Goal: Complete application form: Complete application form

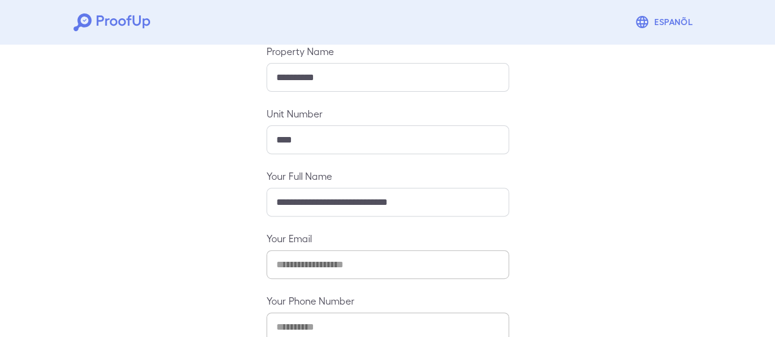
scroll to position [217, 0]
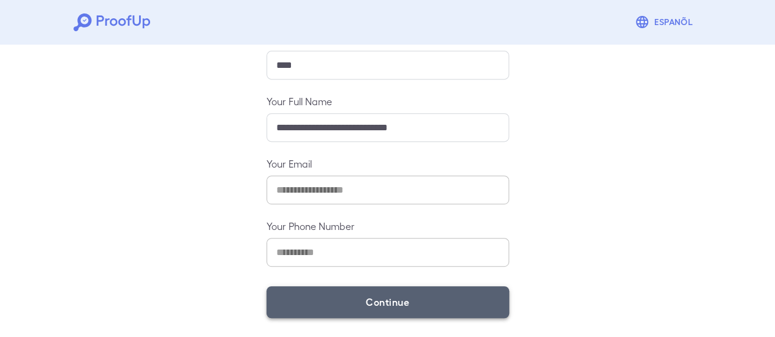
click at [483, 310] on button "Continue" at bounding box center [387, 303] width 243 height 32
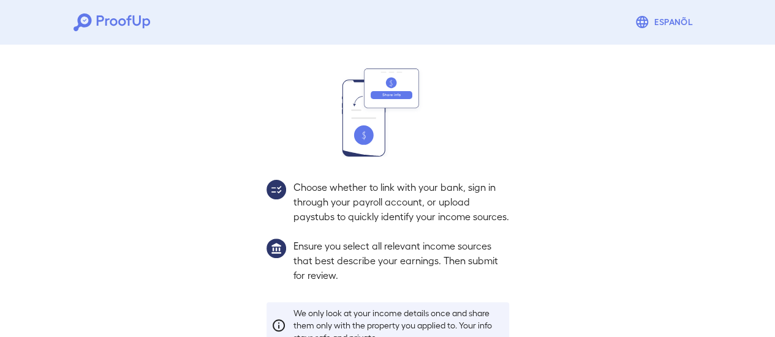
scroll to position [200, 0]
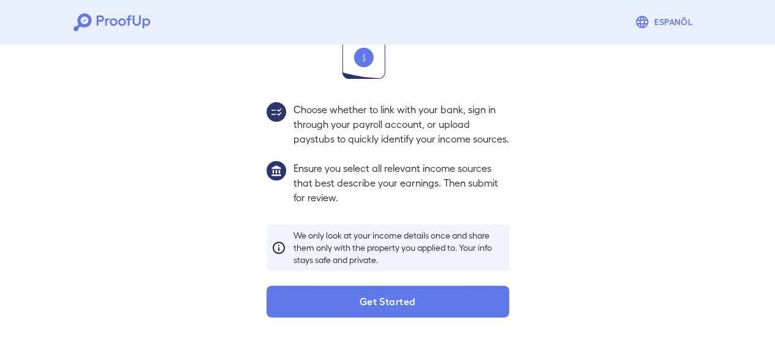
click at [405, 285] on div "Income Verification In this step, you'll share your income sources with us to h…" at bounding box center [388, 99] width 272 height 437
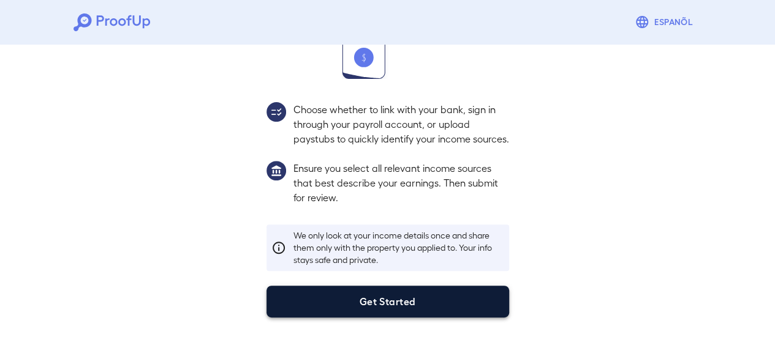
click at [410, 287] on button "Get Started" at bounding box center [387, 302] width 243 height 32
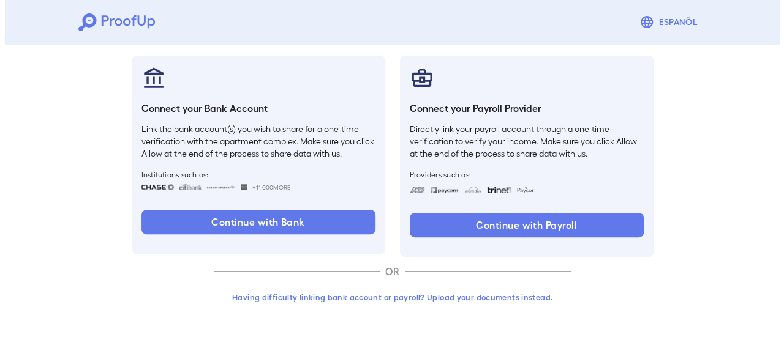
scroll to position [130, 0]
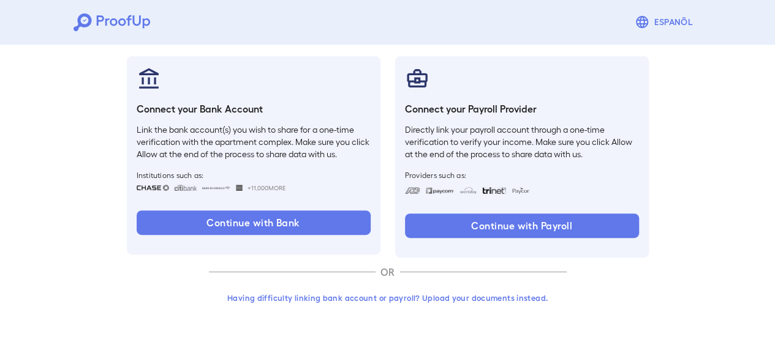
click at [513, 295] on button "Having difficulty linking bank account or payroll? Upload your documents instea…" at bounding box center [388, 298] width 358 height 22
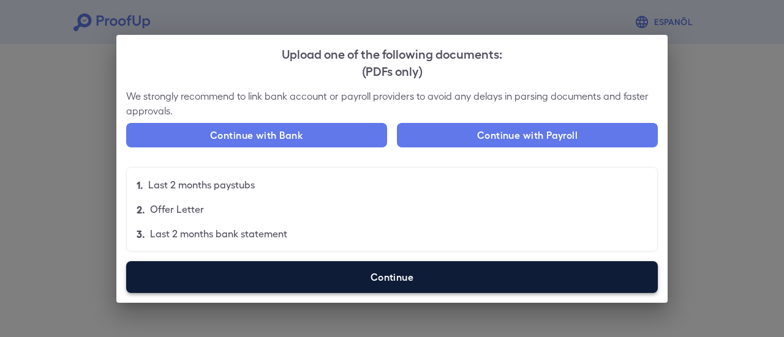
click at [452, 273] on label "Continue" at bounding box center [392, 278] width 532 height 32
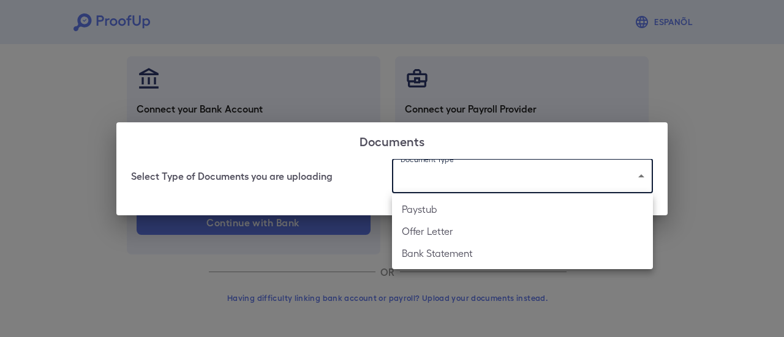
click at [457, 168] on body "Espanõl Go back How Would You Like to Verify Your Income? There are multiple wa…" at bounding box center [392, 104] width 784 height 468
click at [445, 260] on li "Bank Statement" at bounding box center [522, 254] width 261 height 22
type input "**********"
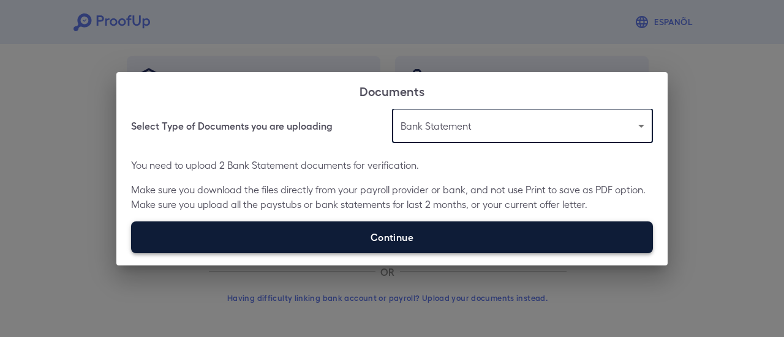
click at [412, 238] on label "Continue" at bounding box center [392, 238] width 522 height 32
click at [132, 253] on input "Continue" at bounding box center [131, 253] width 1 height 1
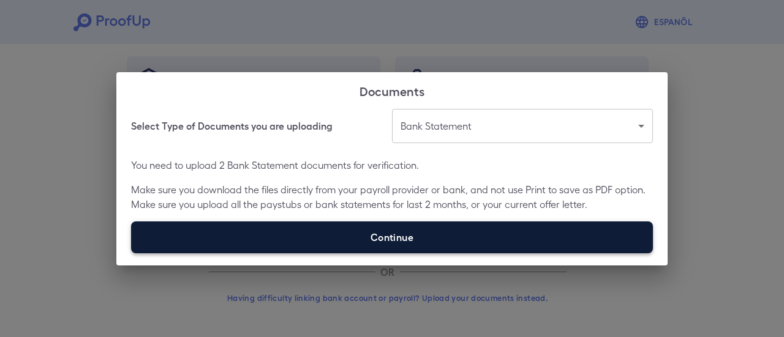
type input "**********"
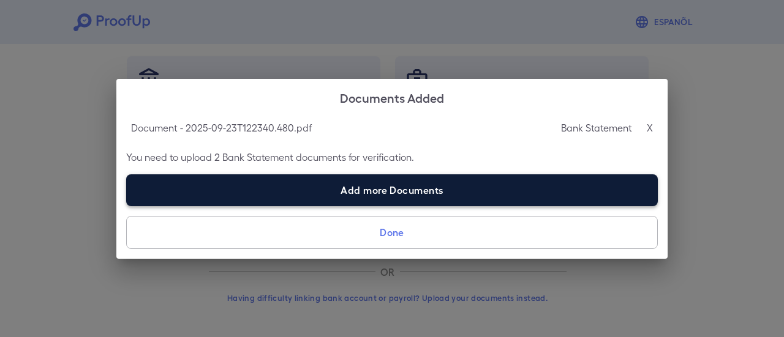
click at [568, 186] on label "Add more Documents" at bounding box center [392, 191] width 532 height 32
click at [127, 206] on input "Add more Documents" at bounding box center [126, 206] width 1 height 1
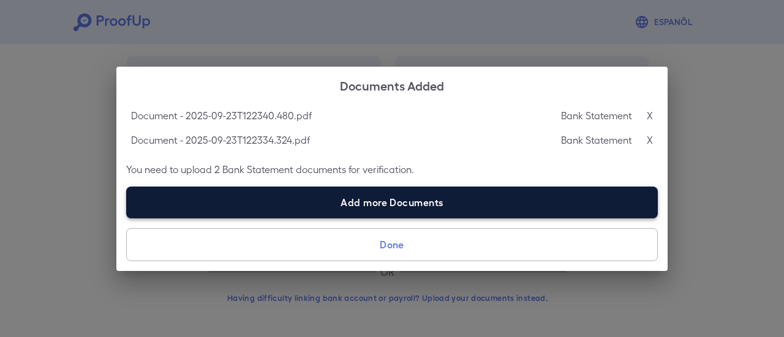
click at [407, 207] on label "Add more Documents" at bounding box center [392, 203] width 532 height 32
click at [127, 218] on input "Add more Documents" at bounding box center [126, 218] width 1 height 1
type input "**********"
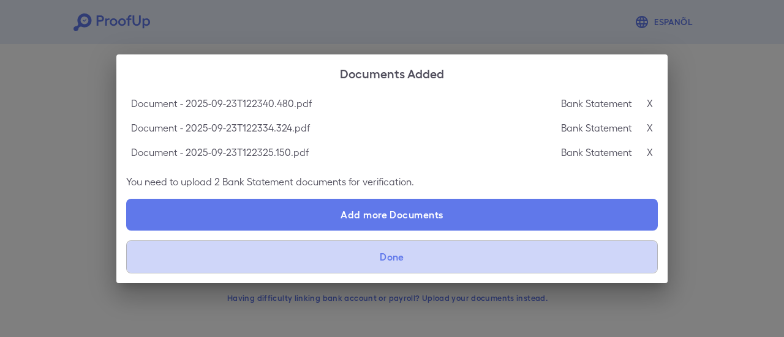
click at [445, 257] on button "Done" at bounding box center [392, 257] width 532 height 33
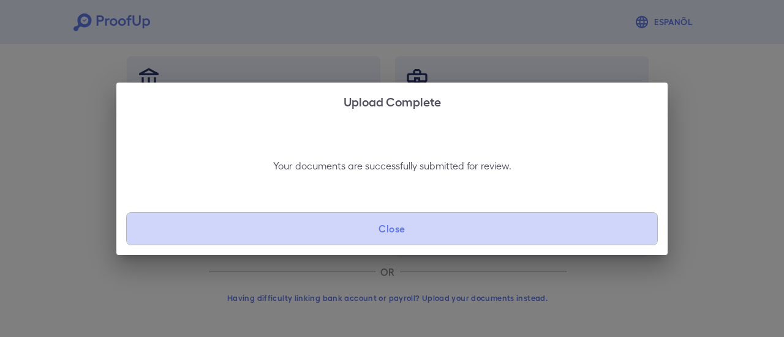
click at [448, 224] on button "Close" at bounding box center [392, 229] width 532 height 33
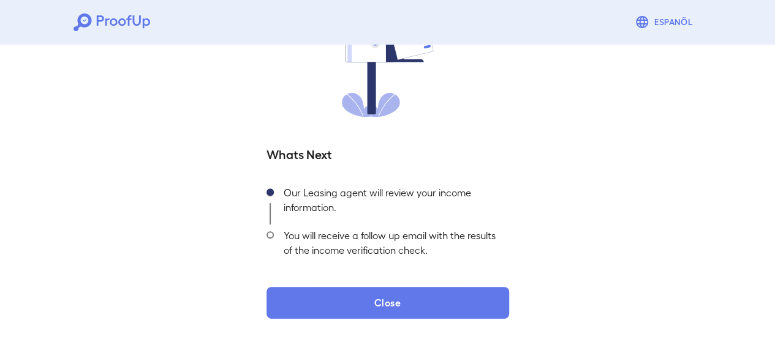
scroll to position [132, 0]
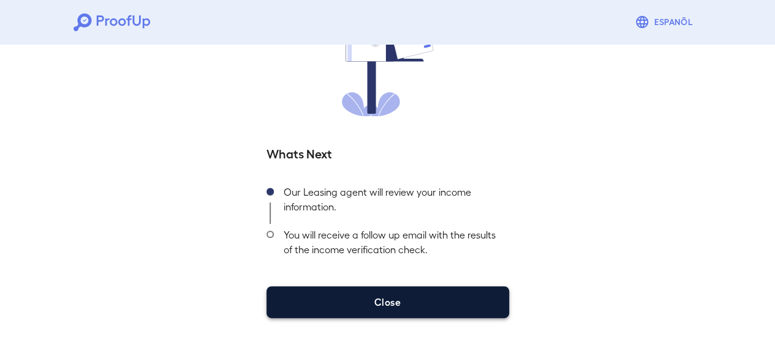
click at [410, 296] on button "Close" at bounding box center [387, 303] width 243 height 32
click at [446, 295] on button "Close" at bounding box center [387, 303] width 243 height 32
